Goal: Task Accomplishment & Management: Manage account settings

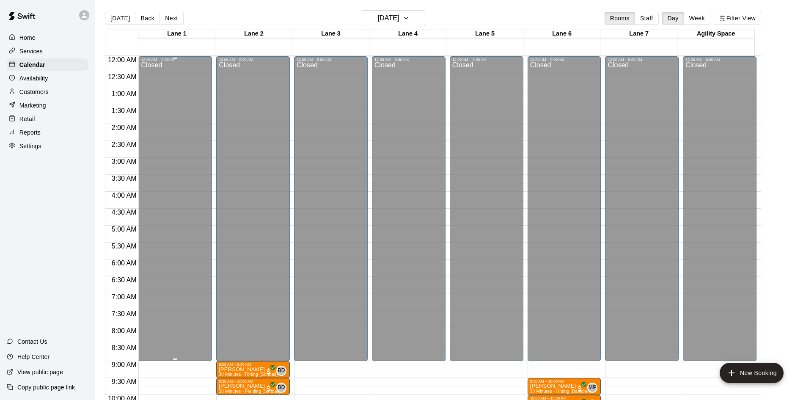
scroll to position [95, 0]
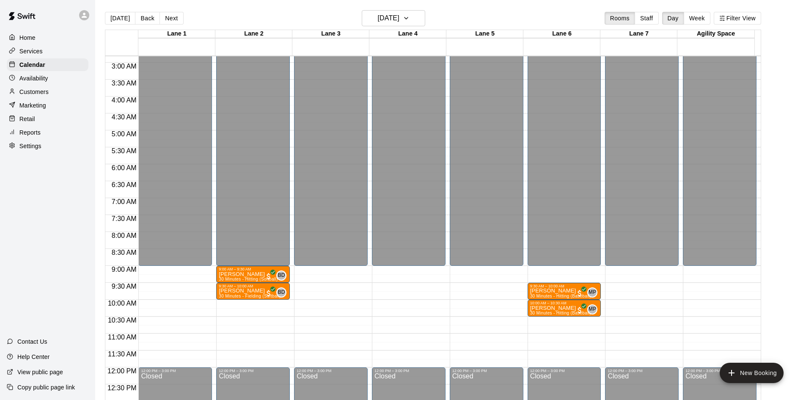
click at [165, 19] on button "Next" at bounding box center [171, 18] width 24 height 13
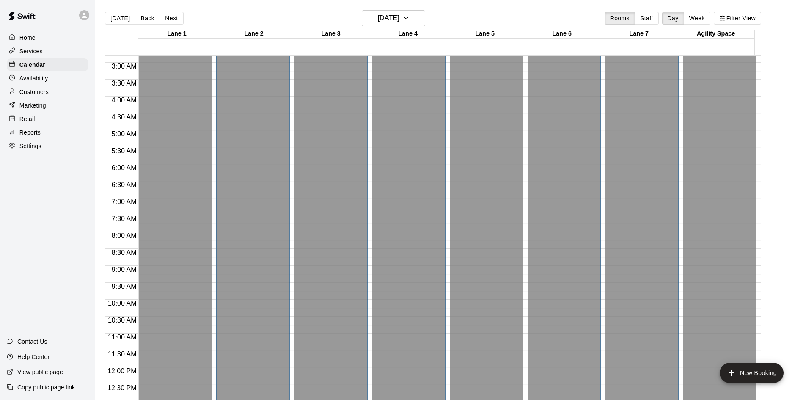
click at [41, 82] on p "Availability" at bounding box center [33, 78] width 29 height 8
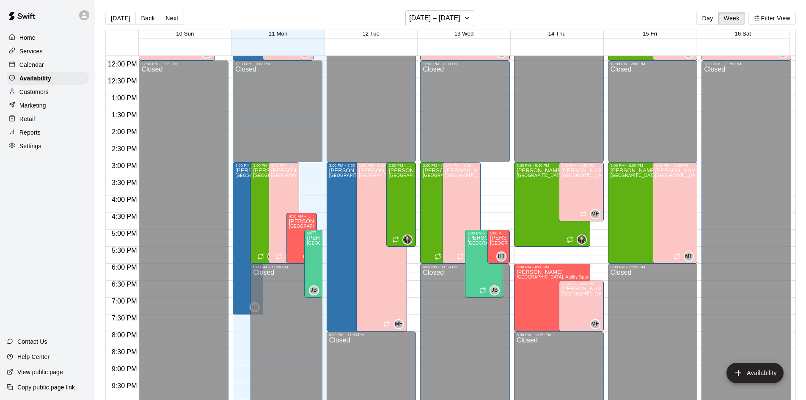
scroll to position [148, 0]
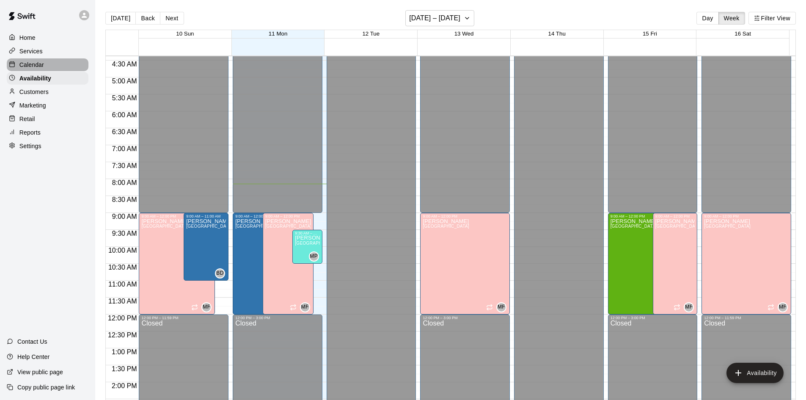
click at [34, 61] on div "Calendar" at bounding box center [48, 64] width 82 height 13
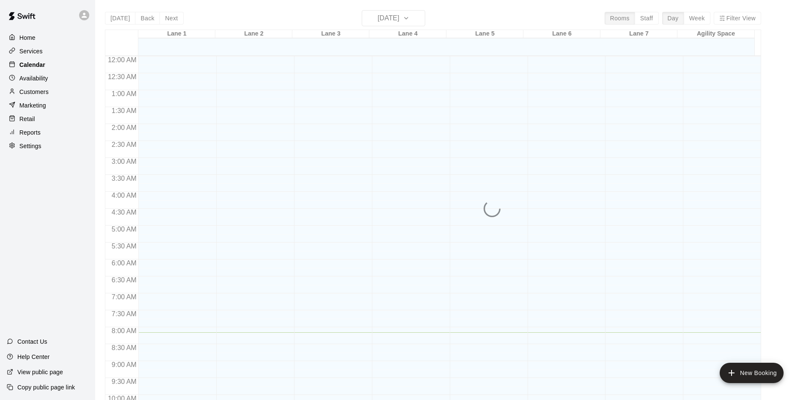
scroll to position [276, 0]
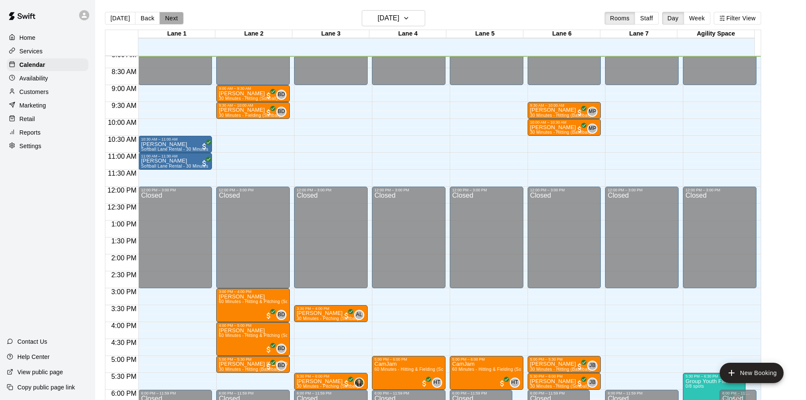
click at [173, 22] on button "Next" at bounding box center [171, 18] width 24 height 13
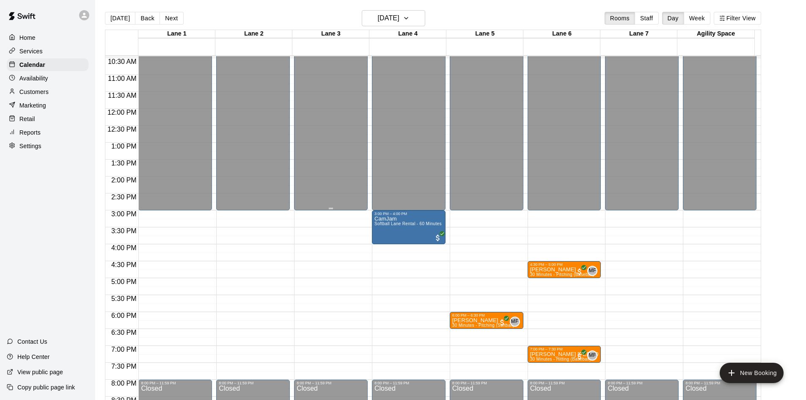
scroll to position [460, 0]
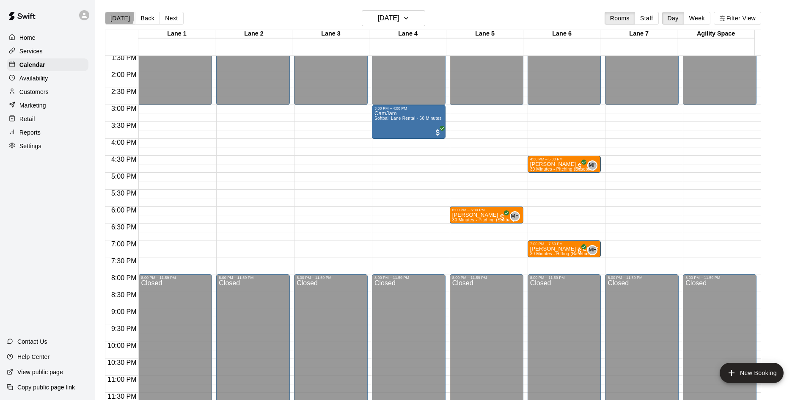
click at [115, 16] on button "[DATE]" at bounding box center [120, 18] width 30 height 13
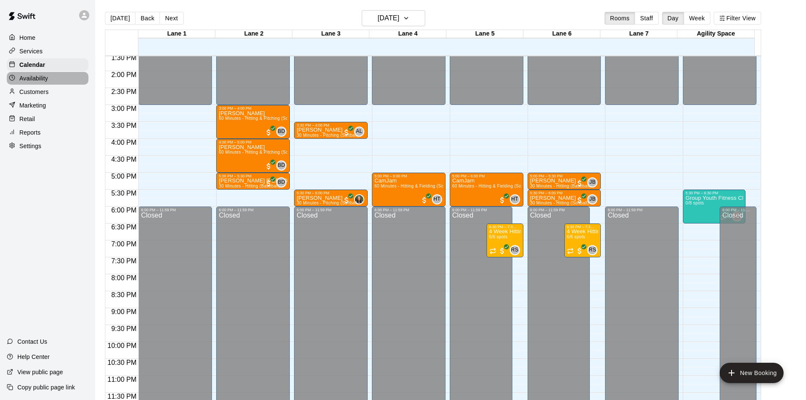
click at [28, 79] on p "Availability" at bounding box center [33, 78] width 29 height 8
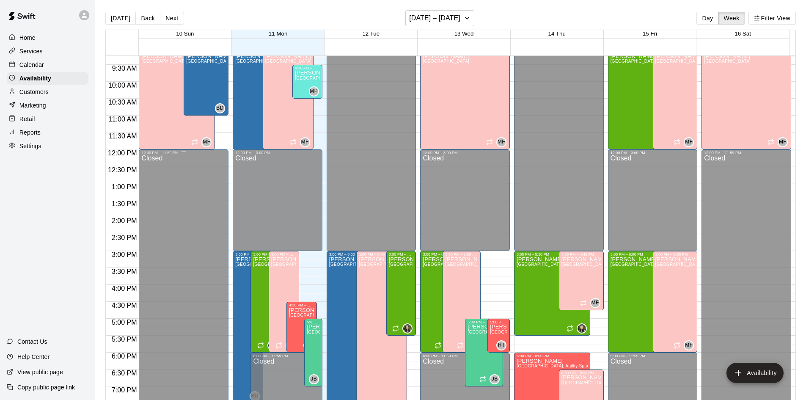
scroll to position [377, 0]
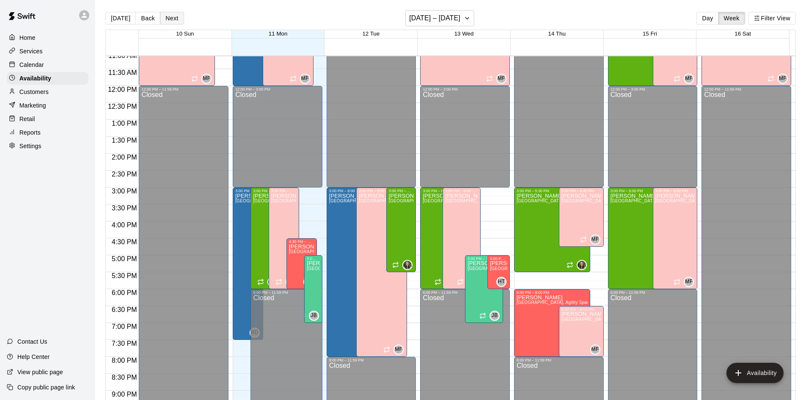
click at [172, 19] on button "Next" at bounding box center [172, 18] width 24 height 13
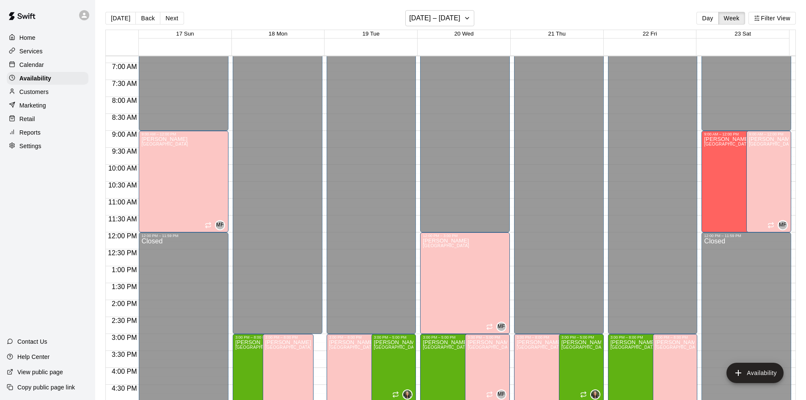
scroll to position [207, 0]
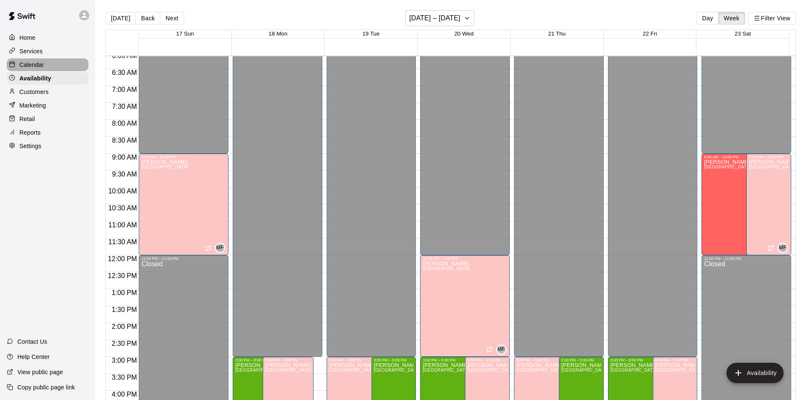
click at [32, 69] on p "Calendar" at bounding box center [31, 64] width 25 height 8
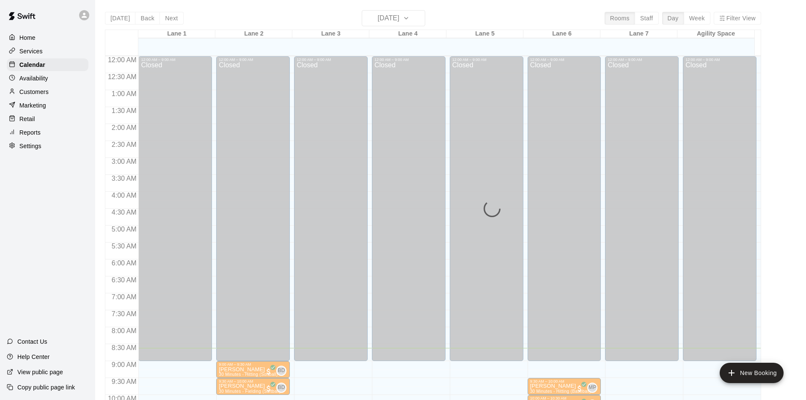
scroll to position [292, 0]
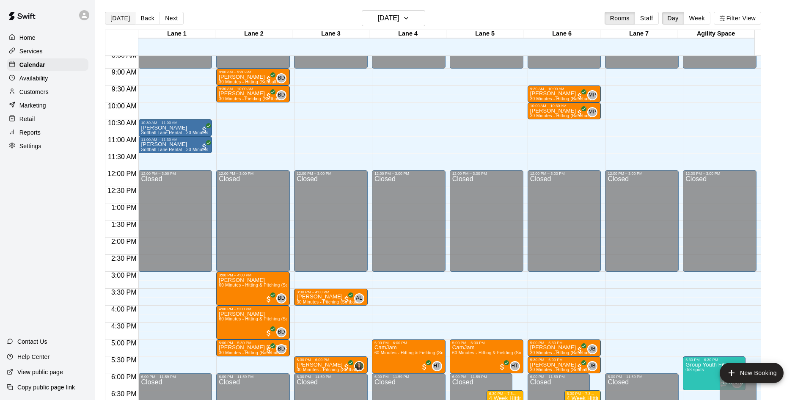
click at [111, 21] on button "[DATE]" at bounding box center [120, 18] width 30 height 13
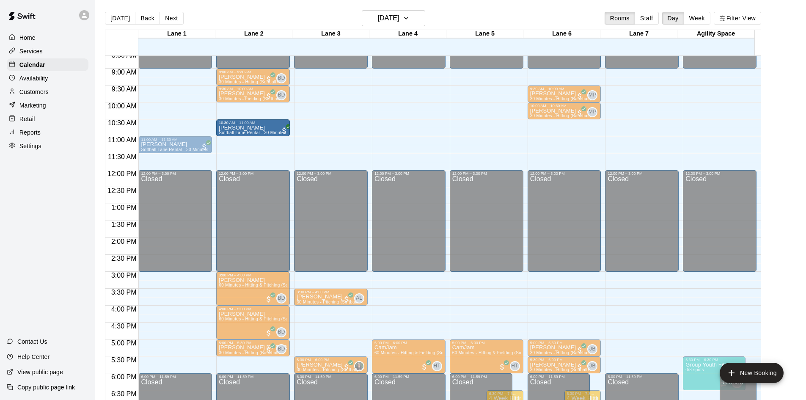
drag, startPoint x: 163, startPoint y: 132, endPoint x: 227, endPoint y: 139, distance: 64.2
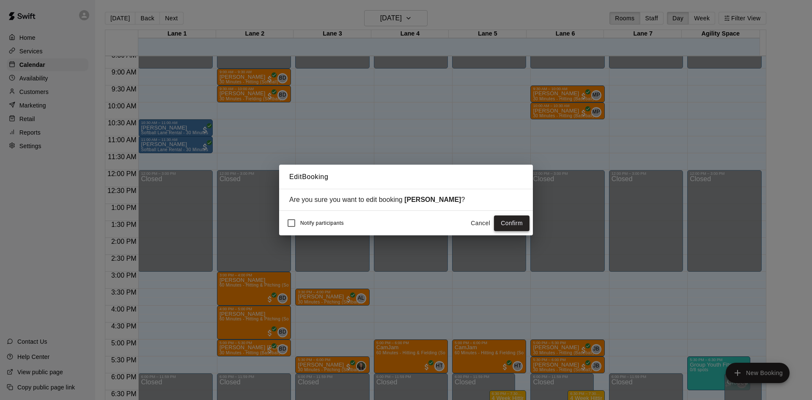
click at [506, 220] on button "Confirm" at bounding box center [512, 223] width 36 height 16
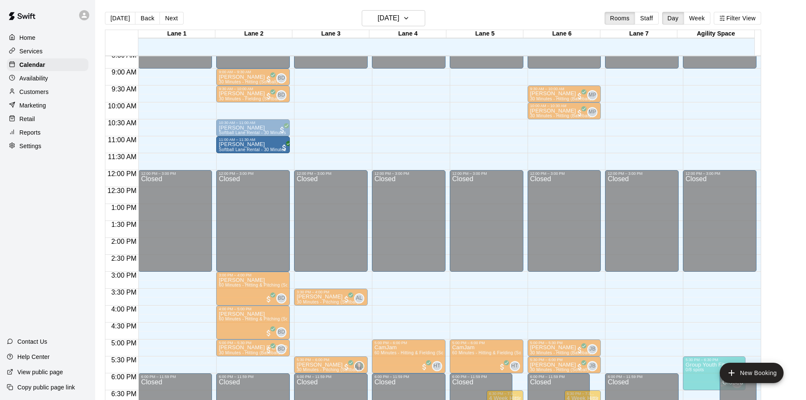
drag, startPoint x: 157, startPoint y: 147, endPoint x: 224, endPoint y: 154, distance: 67.3
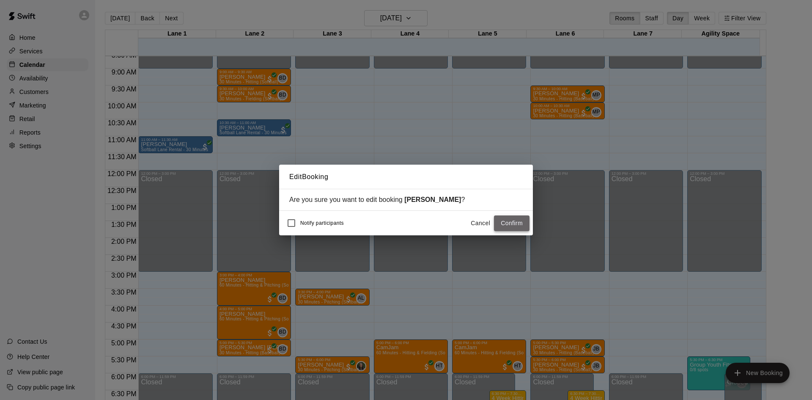
click at [513, 226] on button "Confirm" at bounding box center [512, 223] width 36 height 16
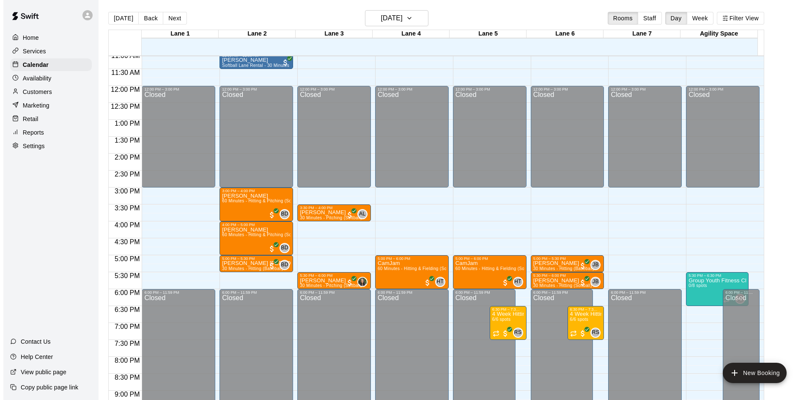
scroll to position [377, 0]
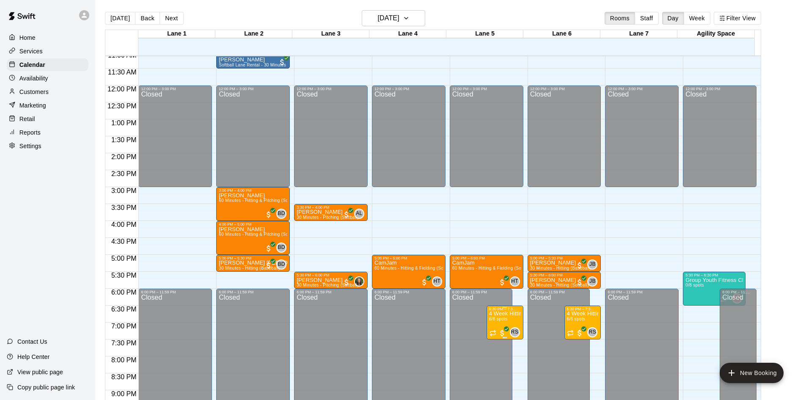
click at [503, 313] on p "4 Week Hitting Clinic w/ Coach [PERSON_NAME] [DEMOGRAPHIC_DATA]" at bounding box center [505, 313] width 32 height 0
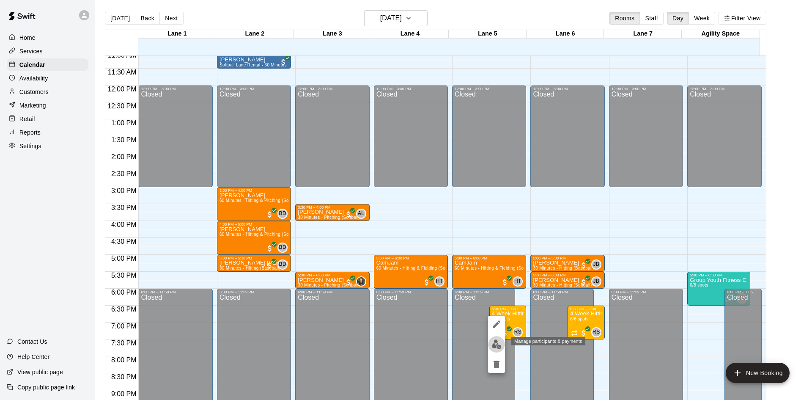
click at [499, 348] on img "edit" at bounding box center [497, 344] width 10 height 10
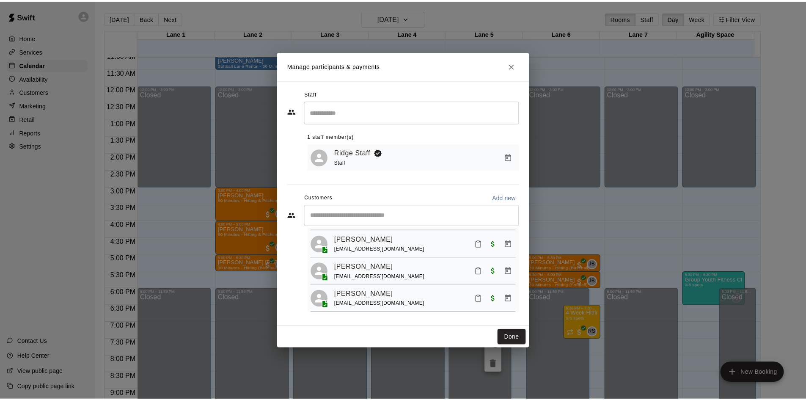
scroll to position [0, 0]
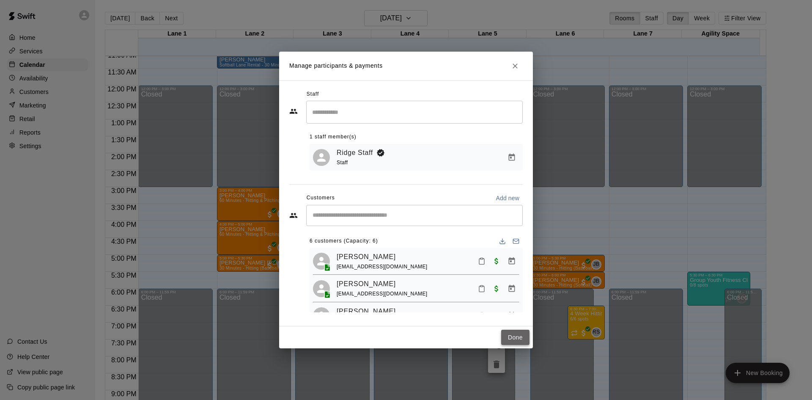
click at [512, 338] on button "Done" at bounding box center [515, 338] width 28 height 16
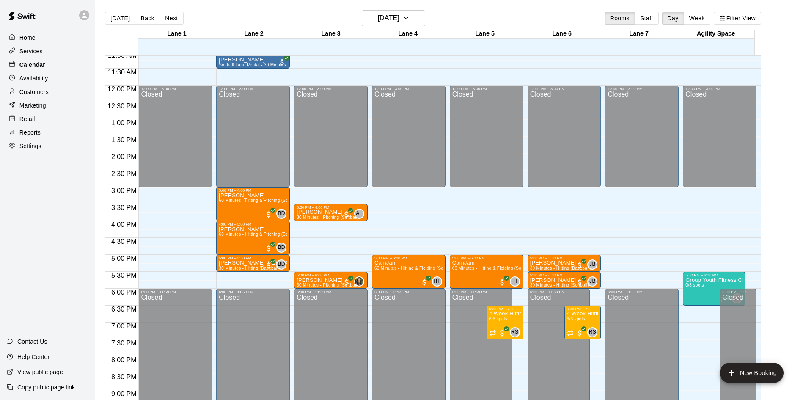
click at [45, 69] on p "Calendar" at bounding box center [32, 64] width 26 height 8
click at [33, 137] on p "Reports" at bounding box center [29, 132] width 21 height 8
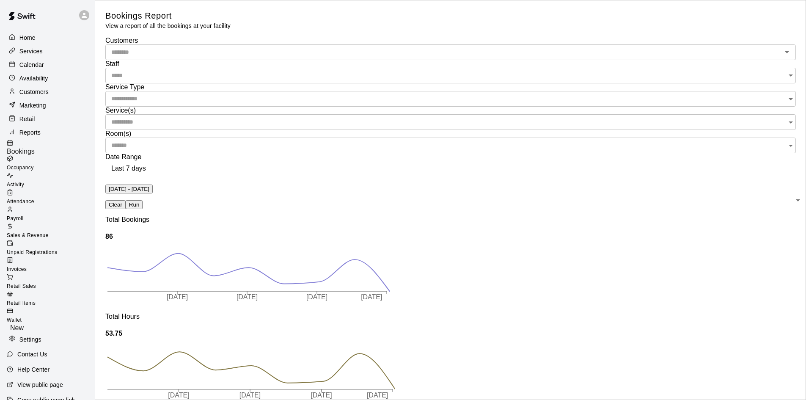
click at [49, 232] on span "Sales & Revenue" at bounding box center [28, 235] width 42 height 6
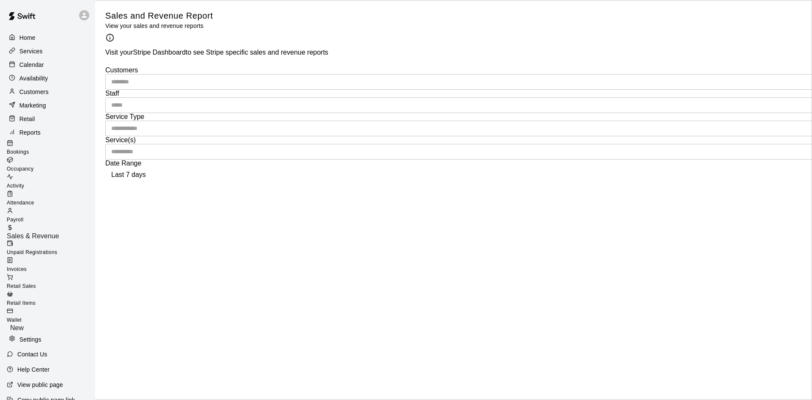
type input "******"
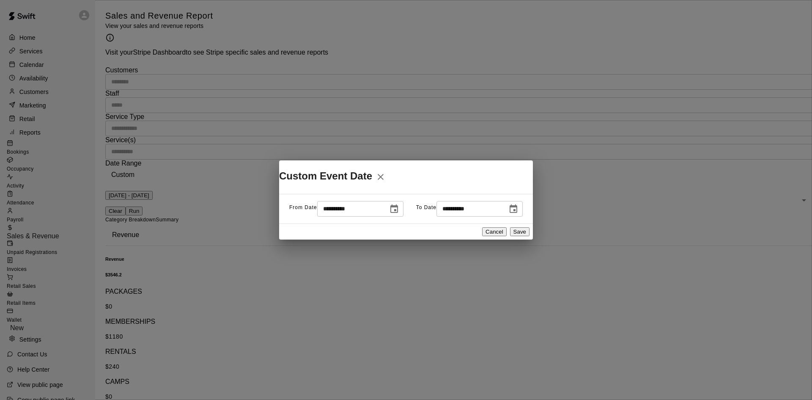
click at [390, 208] on icon "Choose date, selected date is Aug 4, 2025" at bounding box center [394, 208] width 8 height 8
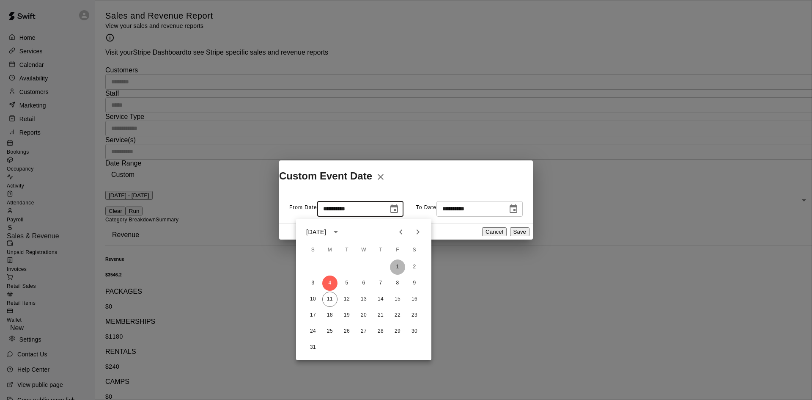
click at [399, 268] on button "1" at bounding box center [397, 266] width 15 height 15
type input "**********"
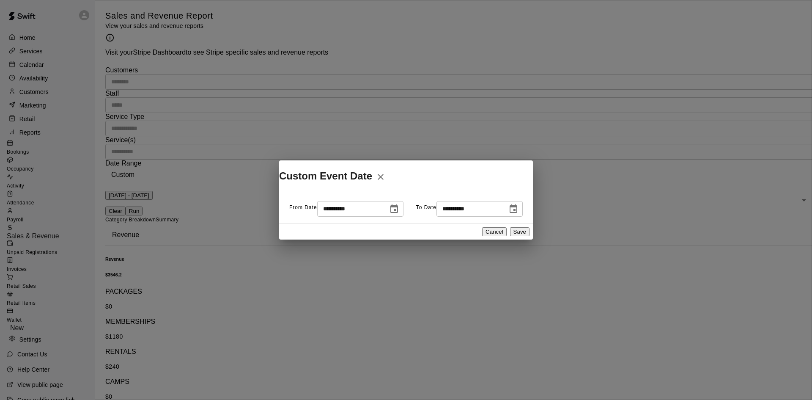
click at [510, 235] on button "Save" at bounding box center [519, 231] width 19 height 9
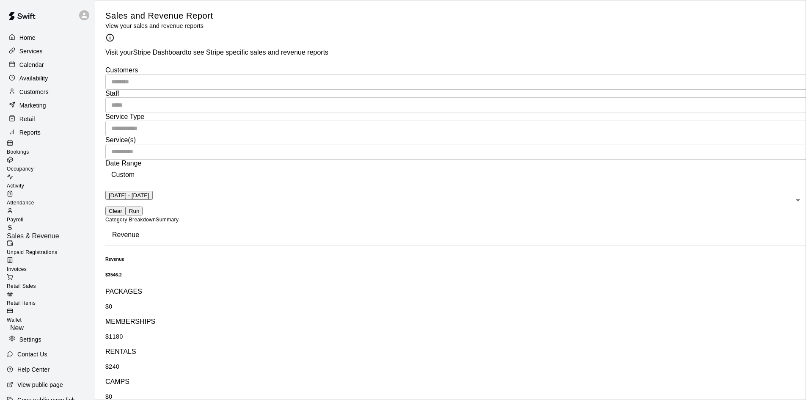
click at [143, 206] on button "Run" at bounding box center [134, 210] width 17 height 9
click at [43, 69] on p "Calendar" at bounding box center [31, 64] width 25 height 8
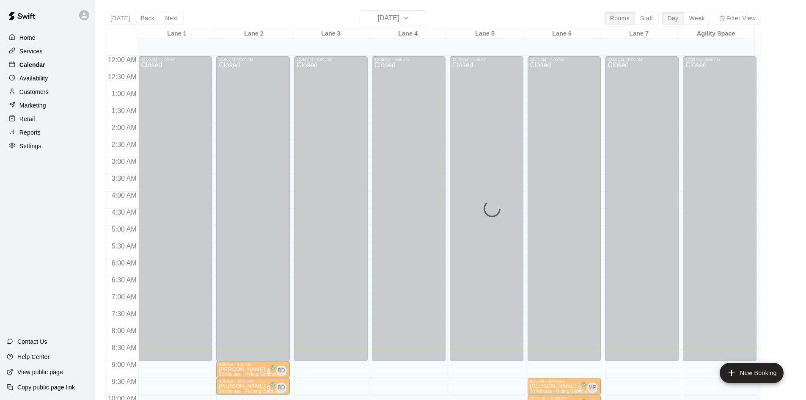
scroll to position [293, 0]
